Goal: Entertainment & Leisure: Browse casually

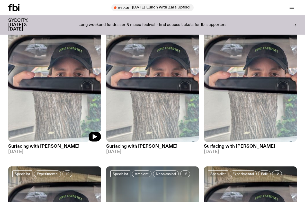
scroll to position [70, 0]
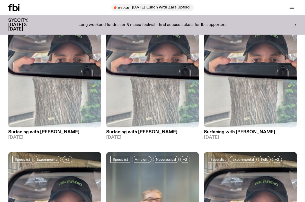
click at [31, 133] on h3 "Surfacing with [PERSON_NAME]" at bounding box center [54, 132] width 93 height 4
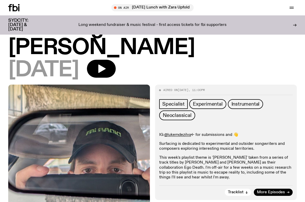
scroll to position [32, 0]
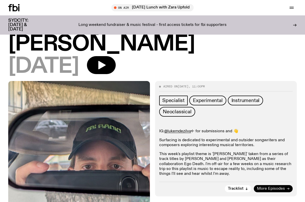
click at [273, 187] on span "More Episodes" at bounding box center [271, 189] width 28 height 4
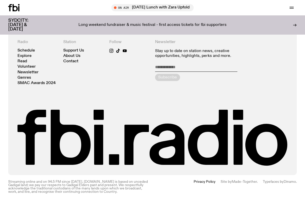
scroll to position [948, 0]
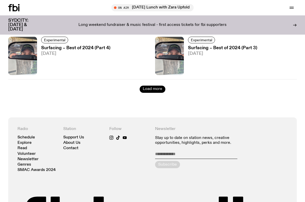
click at [160, 92] on button "Load more" at bounding box center [153, 89] width 26 height 7
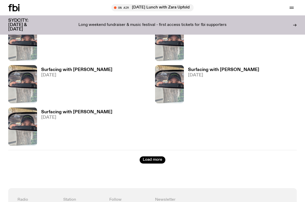
scroll to position [1514, 0]
click at [153, 160] on button "Load more" at bounding box center [153, 159] width 26 height 7
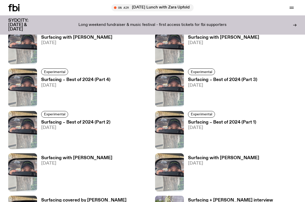
scroll to position [705, 0]
